Goal: Information Seeking & Learning: Learn about a topic

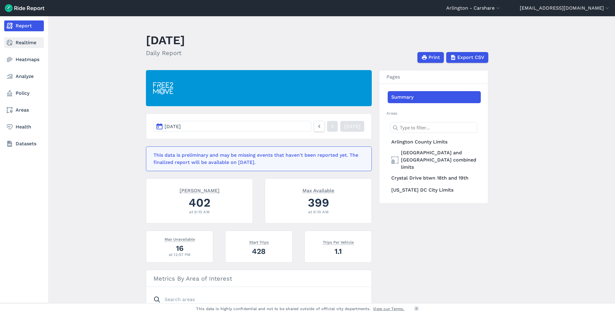
click at [29, 42] on link "Realtime" at bounding box center [24, 42] width 40 height 11
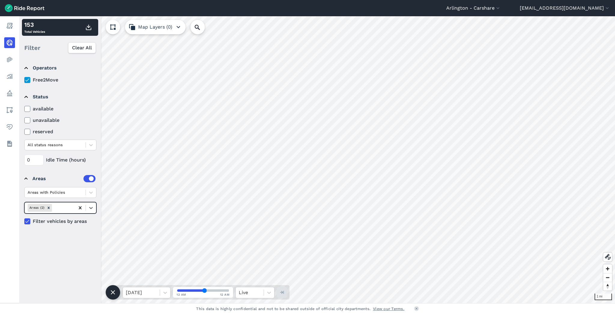
click at [78, 208] on icon at bounding box center [80, 208] width 6 height 6
click at [89, 208] on icon at bounding box center [91, 208] width 6 height 6
click at [74, 224] on div "Arlington County Limits" at bounding box center [60, 222] width 72 height 11
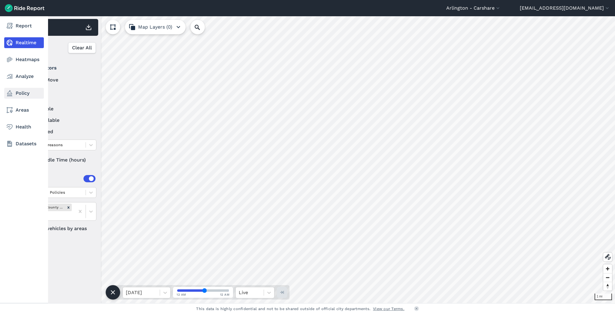
click at [26, 92] on link "Policy" at bounding box center [24, 93] width 40 height 11
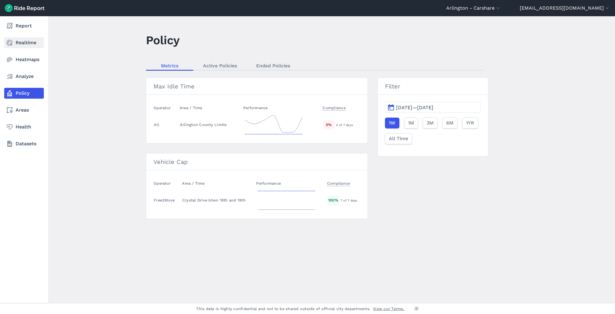
click at [28, 47] on link "Realtime" at bounding box center [24, 42] width 40 height 11
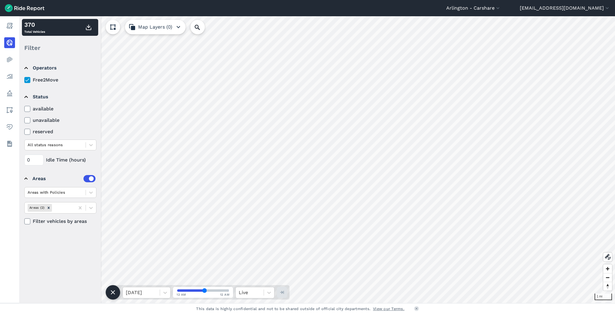
click at [84, 108] on label "available" at bounding box center [60, 108] width 72 height 7
click at [24, 108] on input "available" at bounding box center [24, 107] width 0 height 4
click at [28, 120] on icon at bounding box center [27, 120] width 5 height 6
click at [24, 120] on input "unavailable" at bounding box center [24, 119] width 0 height 4
click at [27, 109] on icon at bounding box center [27, 109] width 5 height 6
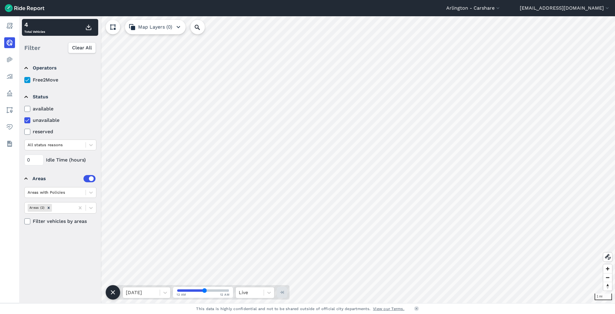
click at [24, 109] on input "available" at bounding box center [24, 107] width 0 height 4
click at [92, 189] on div at bounding box center [91, 192] width 10 height 10
click at [70, 175] on div "Areas" at bounding box center [63, 178] width 63 height 7
click at [34, 183] on summary "Areas" at bounding box center [59, 178] width 71 height 17
click at [92, 207] on icon at bounding box center [91, 208] width 4 height 2
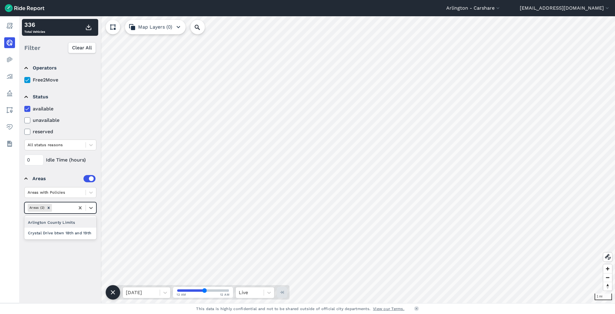
click at [69, 222] on div "Arlington County Limits" at bounding box center [60, 222] width 72 height 11
click at [501, 6] on button "Arlington - Carshare" at bounding box center [473, 8] width 55 height 7
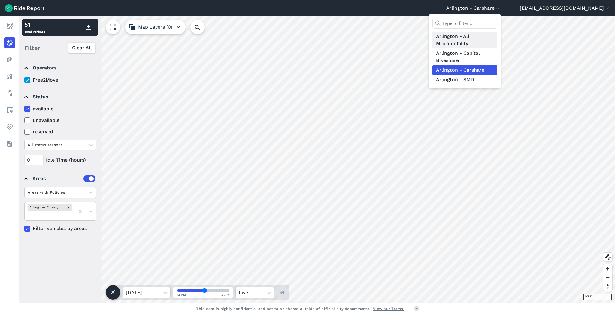
click at [477, 40] on link "Arlington - All Micromobility" at bounding box center [465, 40] width 65 height 17
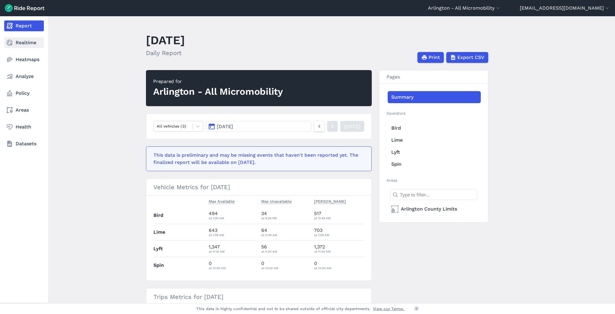
click at [29, 46] on link "Realtime" at bounding box center [24, 42] width 40 height 11
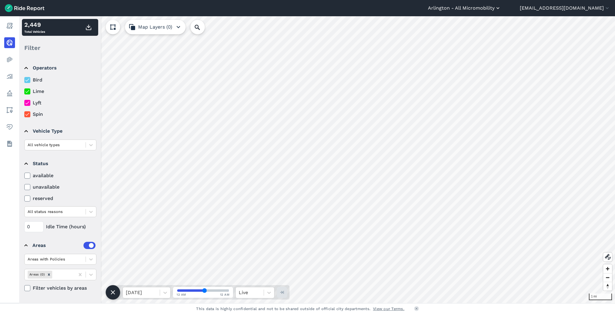
click at [501, 11] on button "Arlington - All Micromobility" at bounding box center [464, 8] width 73 height 7
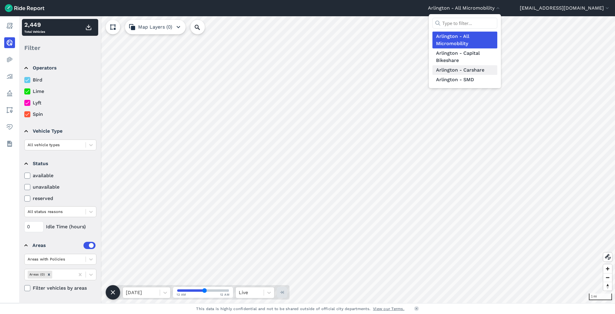
click at [489, 69] on link "Arlington - Carshare" at bounding box center [465, 70] width 65 height 10
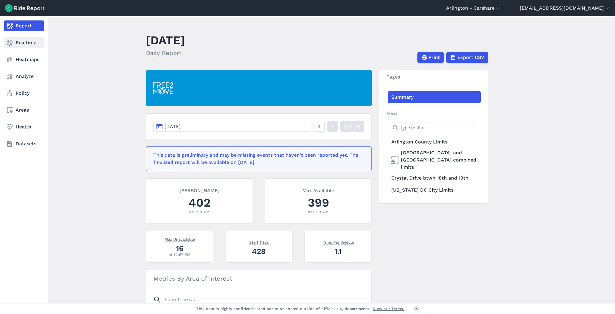
click at [29, 44] on link "Realtime" at bounding box center [24, 42] width 40 height 11
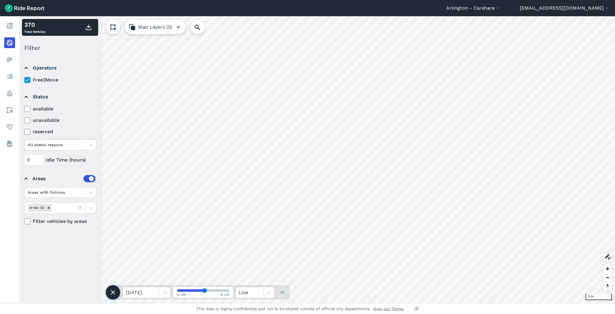
click at [29, 108] on icon at bounding box center [27, 109] width 5 height 6
click at [24, 108] on input "available" at bounding box center [24, 107] width 0 height 4
click at [112, 26] on icon at bounding box center [112, 26] width 7 height 7
click at [176, 23] on icon "button" at bounding box center [178, 26] width 7 height 7
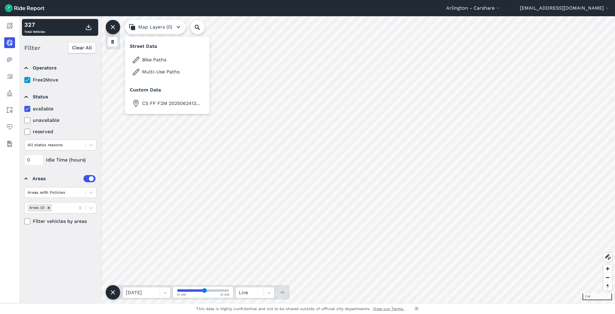
click at [176, 23] on icon "button" at bounding box center [178, 26] width 7 height 7
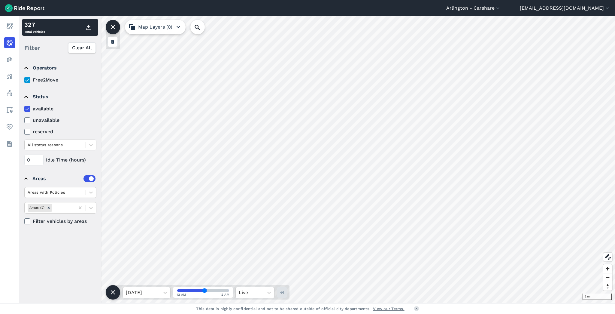
click at [177, 26] on icon "button" at bounding box center [178, 26] width 7 height 7
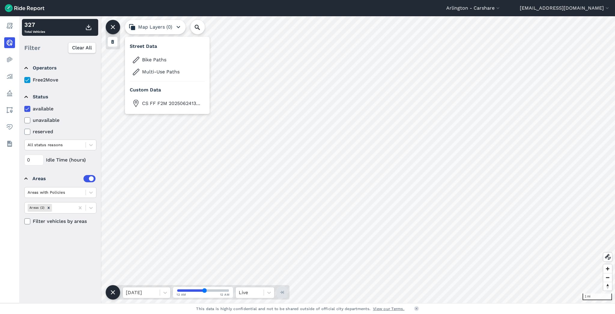
click at [177, 26] on icon "button" at bounding box center [178, 26] width 7 height 7
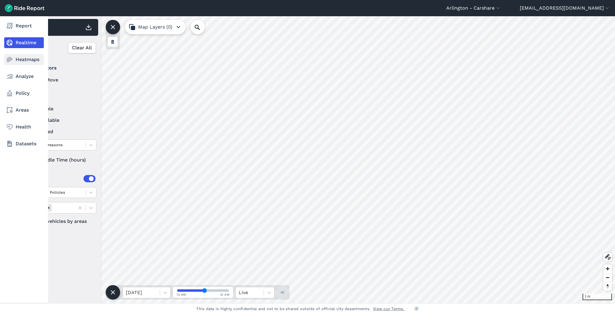
click at [18, 59] on link "Heatmaps" at bounding box center [24, 59] width 40 height 11
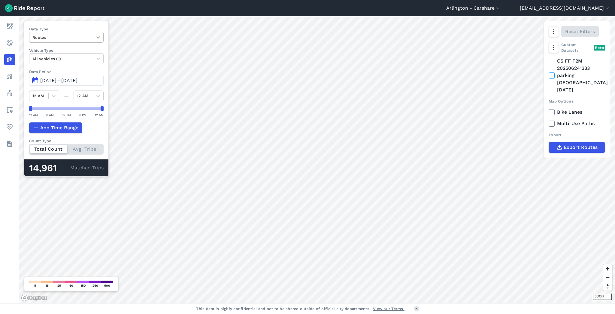
click at [100, 35] on icon at bounding box center [98, 37] width 6 height 6
click at [79, 53] on div "Trip Starts" at bounding box center [66, 51] width 74 height 11
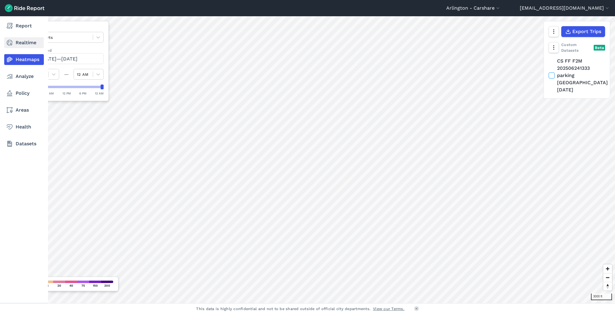
click at [31, 45] on link "Realtime" at bounding box center [24, 42] width 40 height 11
